Goal: Information Seeking & Learning: Learn about a topic

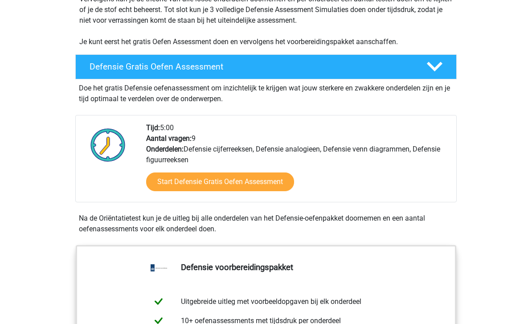
scroll to position [231, 0]
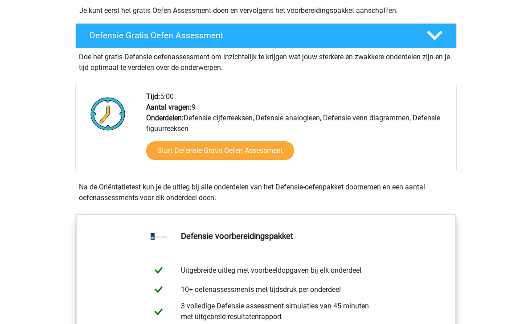
click at [250, 151] on link "Start Defensie Gratis Oefen Assessment" at bounding box center [220, 151] width 148 height 19
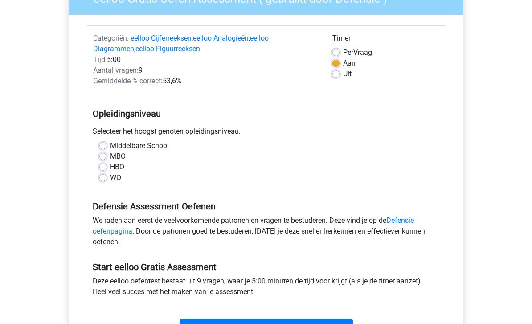
scroll to position [93, 0]
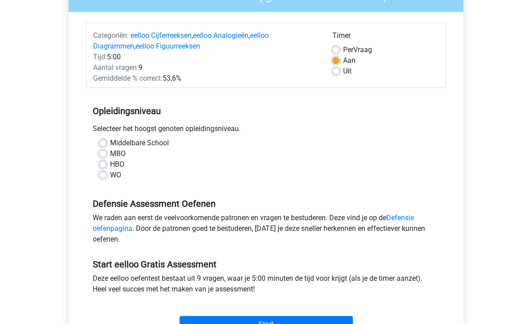
click at [110, 178] on label "WO" at bounding box center [115, 175] width 11 height 11
click at [104, 178] on input "WO" at bounding box center [102, 174] width 7 height 9
radio input "true"
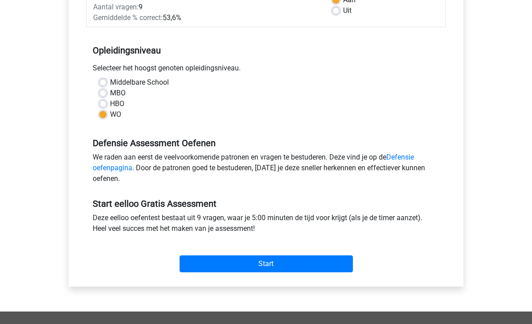
scroll to position [155, 0]
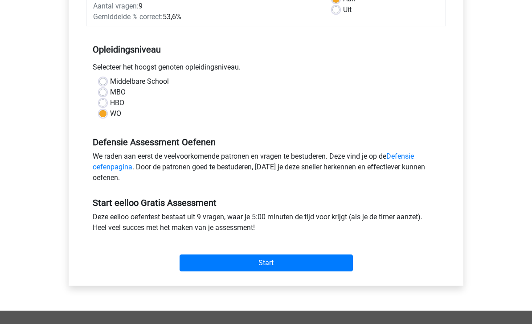
click at [279, 258] on input "Start" at bounding box center [265, 262] width 173 height 17
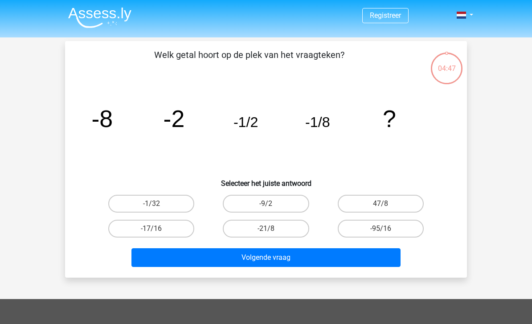
click at [167, 202] on label "-1/32" at bounding box center [151, 204] width 86 height 18
click at [157, 204] on input "-1/32" at bounding box center [154, 207] width 6 height 6
radio input "true"
click at [299, 256] on button "Volgende vraag" at bounding box center [265, 257] width 269 height 19
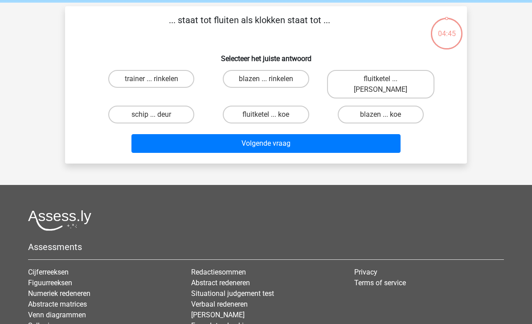
scroll to position [41, 0]
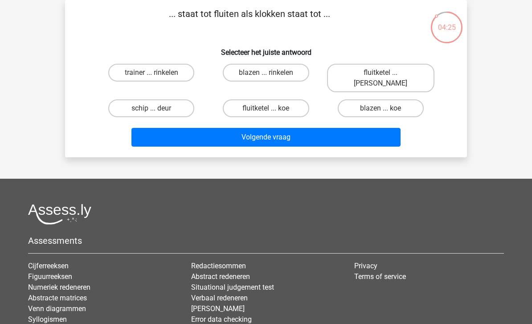
click at [396, 75] on label "fluitketel ... luiden" at bounding box center [380, 78] width 107 height 29
click at [386, 75] on input "fluitketel ... luiden" at bounding box center [383, 76] width 6 height 6
radio input "true"
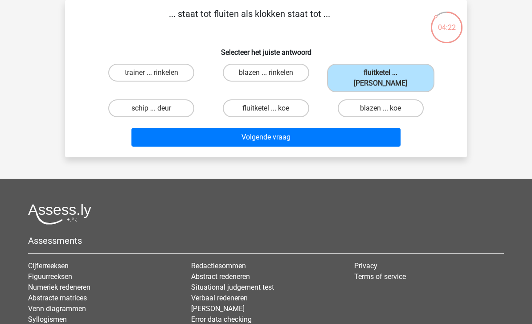
click at [288, 128] on button "Volgende vraag" at bounding box center [265, 137] width 269 height 19
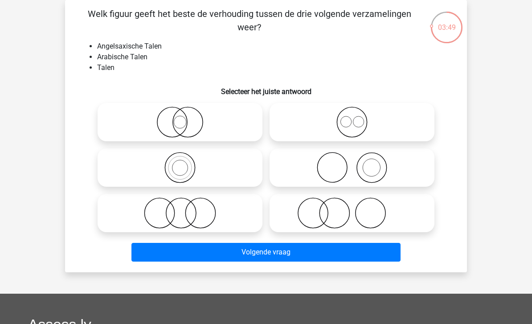
click at [355, 121] on icon at bounding box center [352, 121] width 158 height 31
click at [355, 118] on input "radio" at bounding box center [355, 115] width 6 height 6
radio input "true"
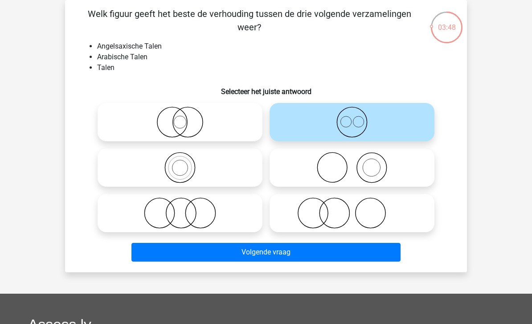
click at [283, 254] on button "Volgende vraag" at bounding box center [265, 252] width 269 height 19
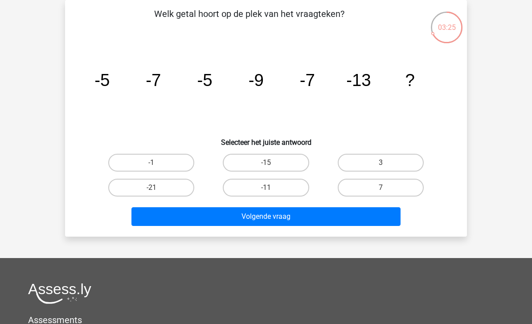
click at [281, 188] on label "-11" at bounding box center [266, 188] width 86 height 18
click at [272, 188] on input "-11" at bounding box center [269, 190] width 6 height 6
radio input "true"
click at [280, 213] on button "Volgende vraag" at bounding box center [265, 216] width 269 height 19
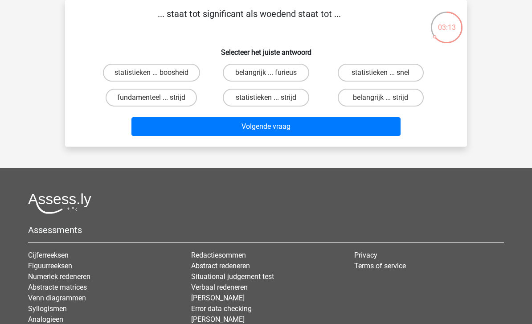
click at [279, 74] on label "belangrijk ... furieus" at bounding box center [266, 73] width 86 height 18
click at [272, 74] on input "belangrijk ... furieus" at bounding box center [269, 76] width 6 height 6
radio input "true"
click at [281, 127] on button "Volgende vraag" at bounding box center [265, 126] width 269 height 19
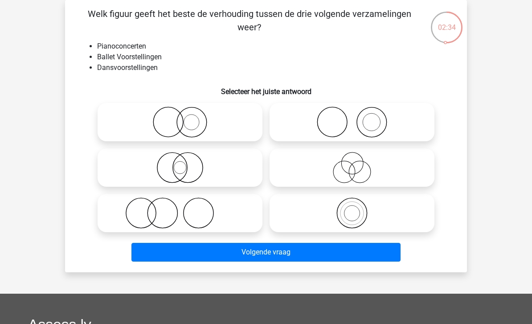
click at [185, 123] on icon at bounding box center [180, 121] width 158 height 31
click at [185, 118] on input "radio" at bounding box center [183, 115] width 6 height 6
radio input "true"
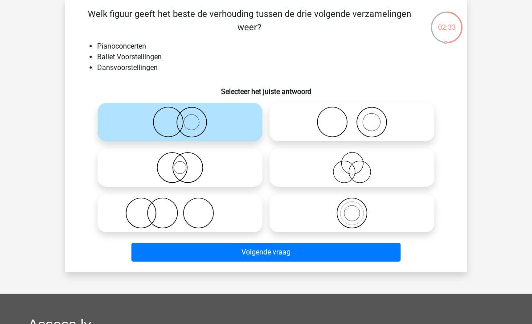
click at [279, 252] on button "Volgende vraag" at bounding box center [265, 252] width 269 height 19
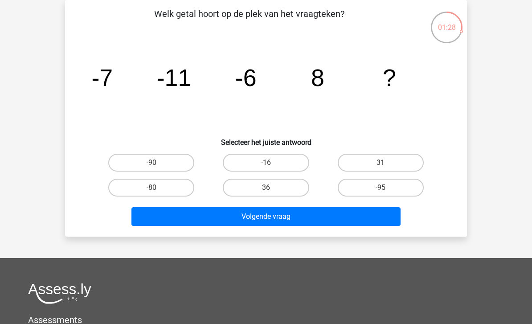
click at [279, 187] on label "36" at bounding box center [266, 188] width 86 height 18
click at [272, 187] on input "36" at bounding box center [269, 190] width 6 height 6
radio input "true"
click at [291, 224] on button "Volgende vraag" at bounding box center [265, 216] width 269 height 19
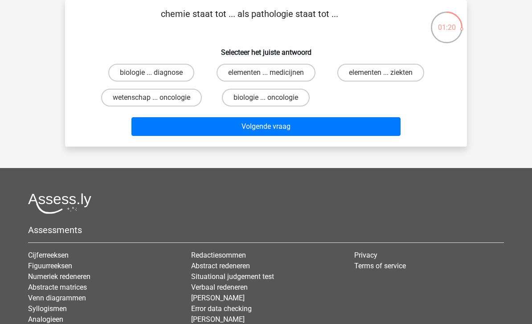
click at [385, 72] on label "elementen ... ziekten" at bounding box center [380, 73] width 87 height 18
click at [385, 73] on input "elementen ... ziekten" at bounding box center [383, 76] width 6 height 6
radio input "true"
click at [308, 128] on button "Volgende vraag" at bounding box center [265, 126] width 269 height 19
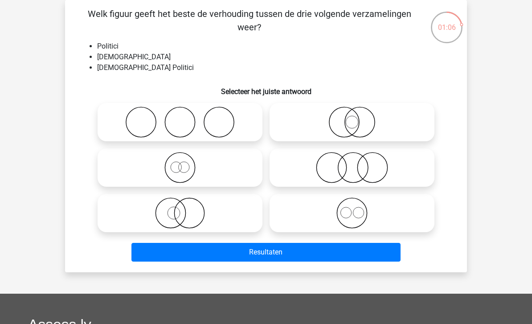
click at [185, 214] on circle at bounding box center [170, 213] width 30 height 30
click at [186, 208] on input "radio" at bounding box center [183, 206] width 6 height 6
radio input "true"
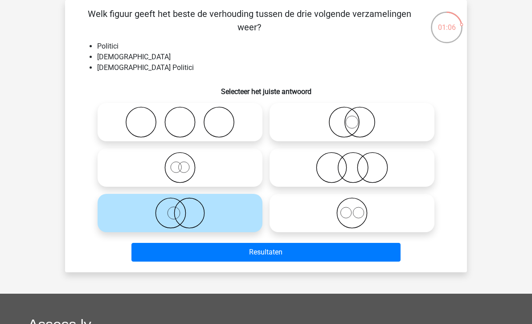
click at [274, 251] on button "Resultaten" at bounding box center [265, 252] width 269 height 19
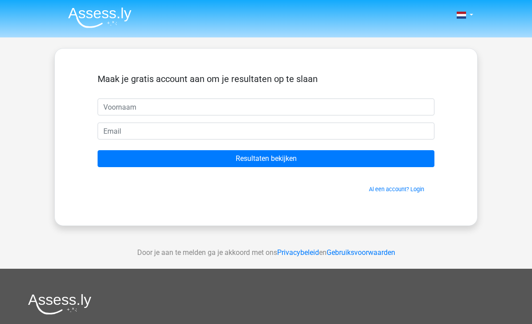
click at [216, 110] on input "text" at bounding box center [266, 106] width 337 height 17
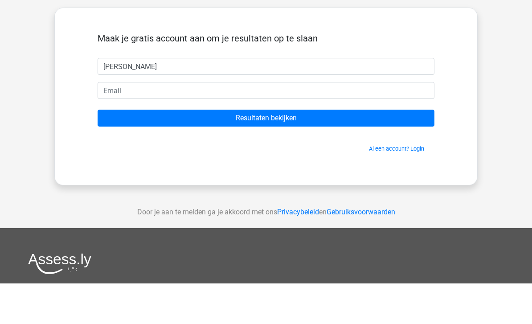
scroll to position [41, 0]
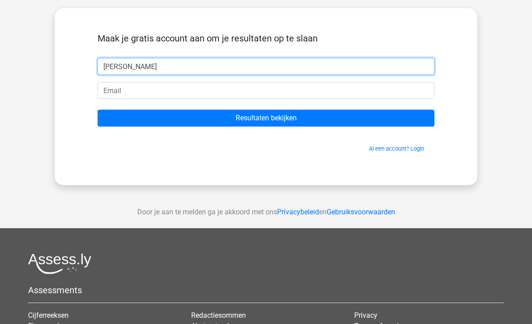
type input "[PERSON_NAME]"
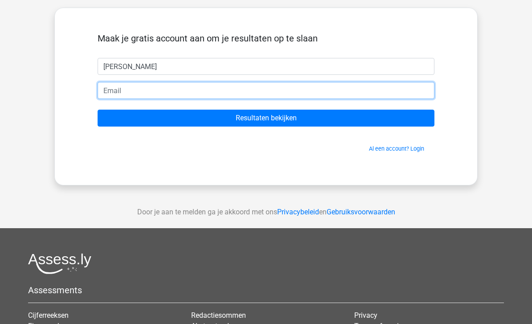
click at [143, 95] on input "email" at bounding box center [266, 90] width 337 height 17
type input "[EMAIL_ADDRESS][DOMAIN_NAME]"
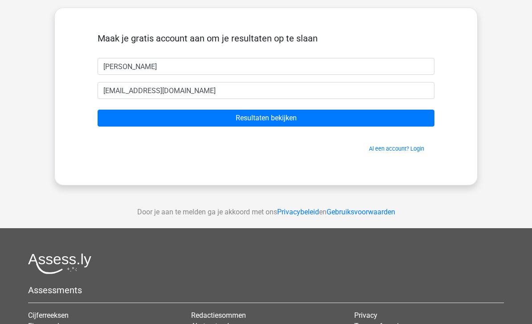
click at [273, 117] on input "Resultaten bekijken" at bounding box center [266, 118] width 337 height 17
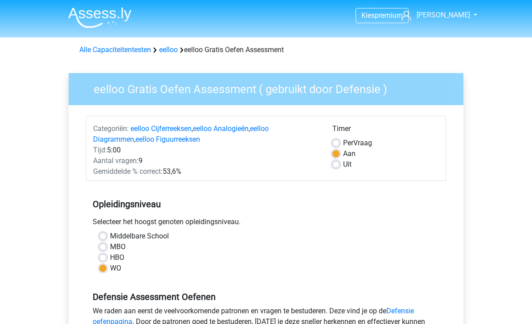
scroll to position [183, 0]
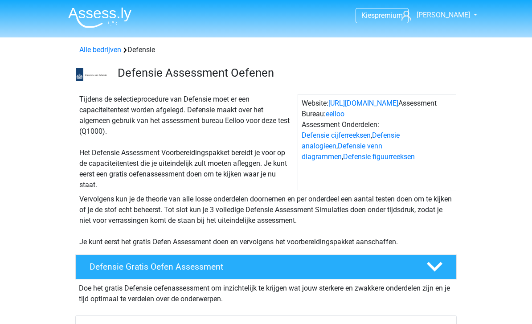
scroll to position [260, 0]
